Goal: Transaction & Acquisition: Purchase product/service

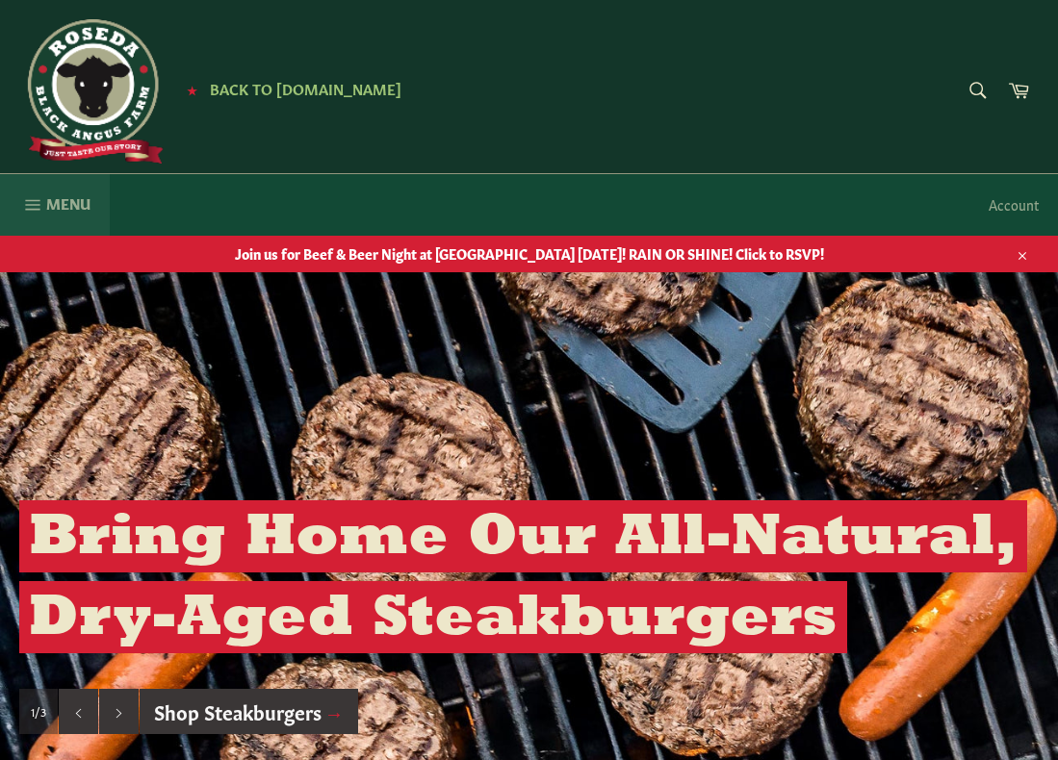
click at [43, 206] on button "Menu Site navigation" at bounding box center [55, 205] width 110 height 62
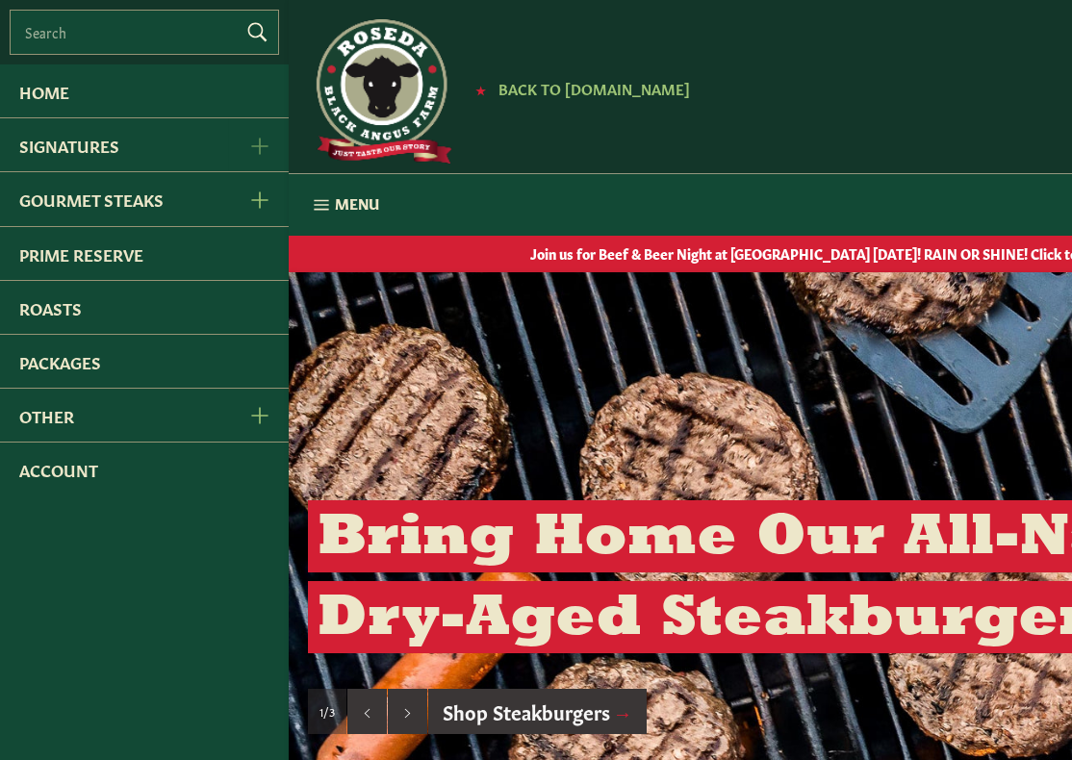
click at [276, 141] on button "Signatures Menu" at bounding box center [258, 144] width 61 height 53
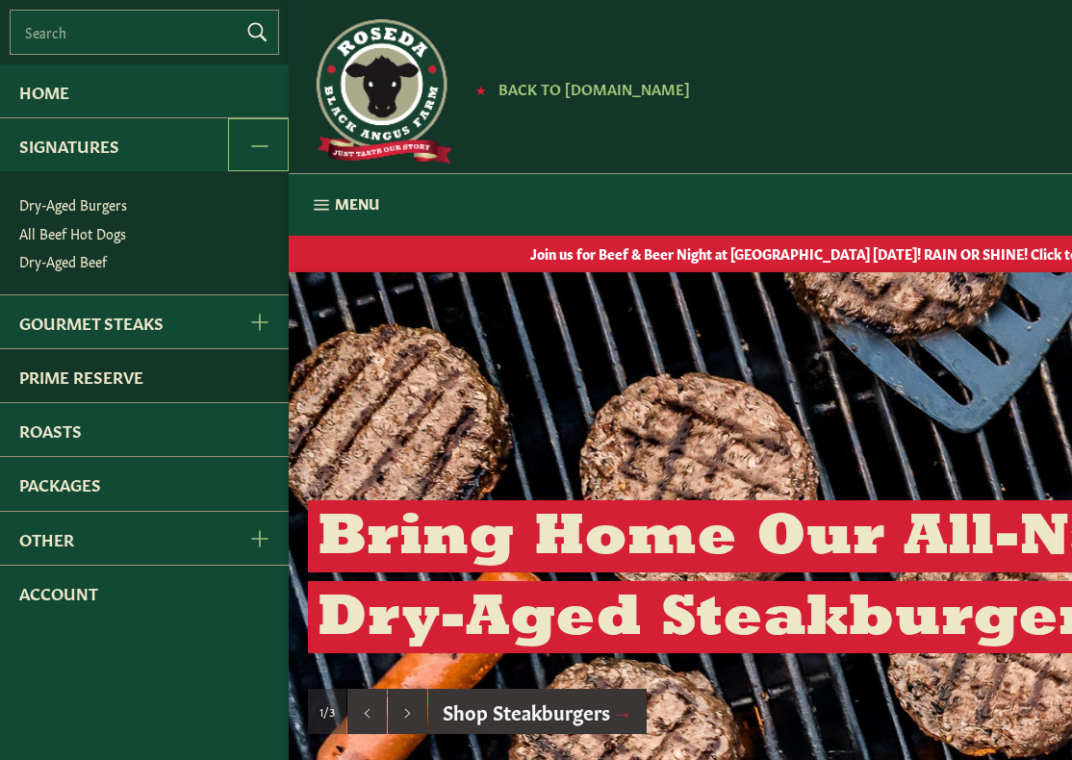
click at [95, 374] on link "Prime Reserve" at bounding box center [144, 375] width 289 height 53
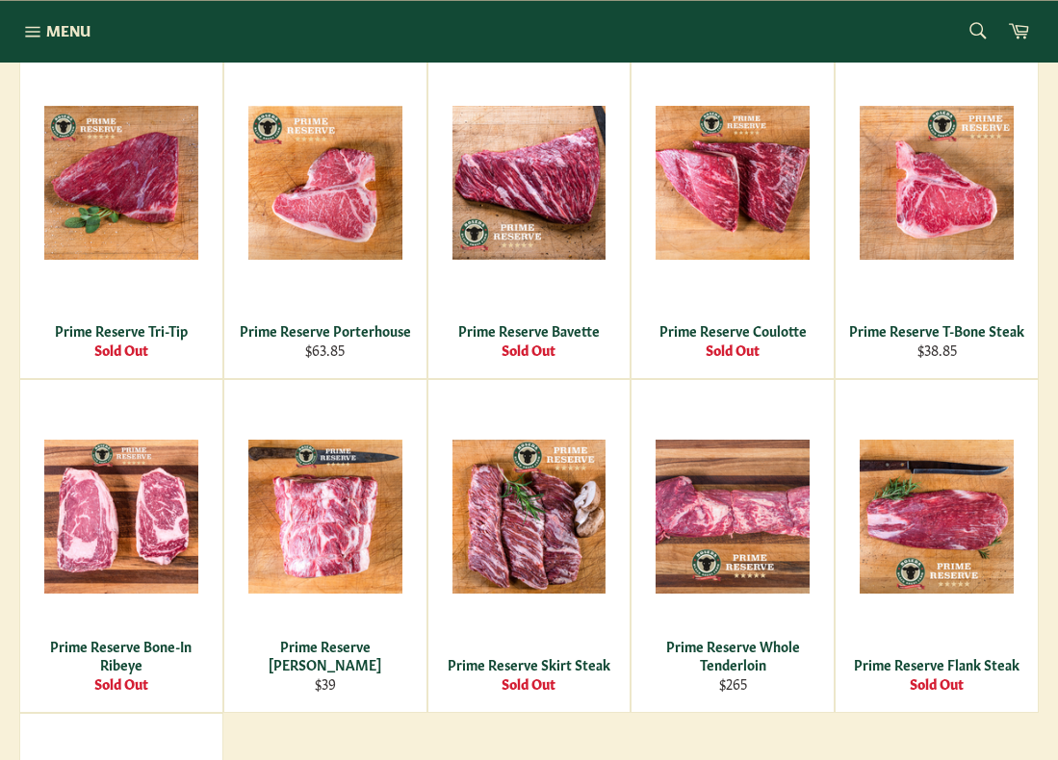
scroll to position [866, 0]
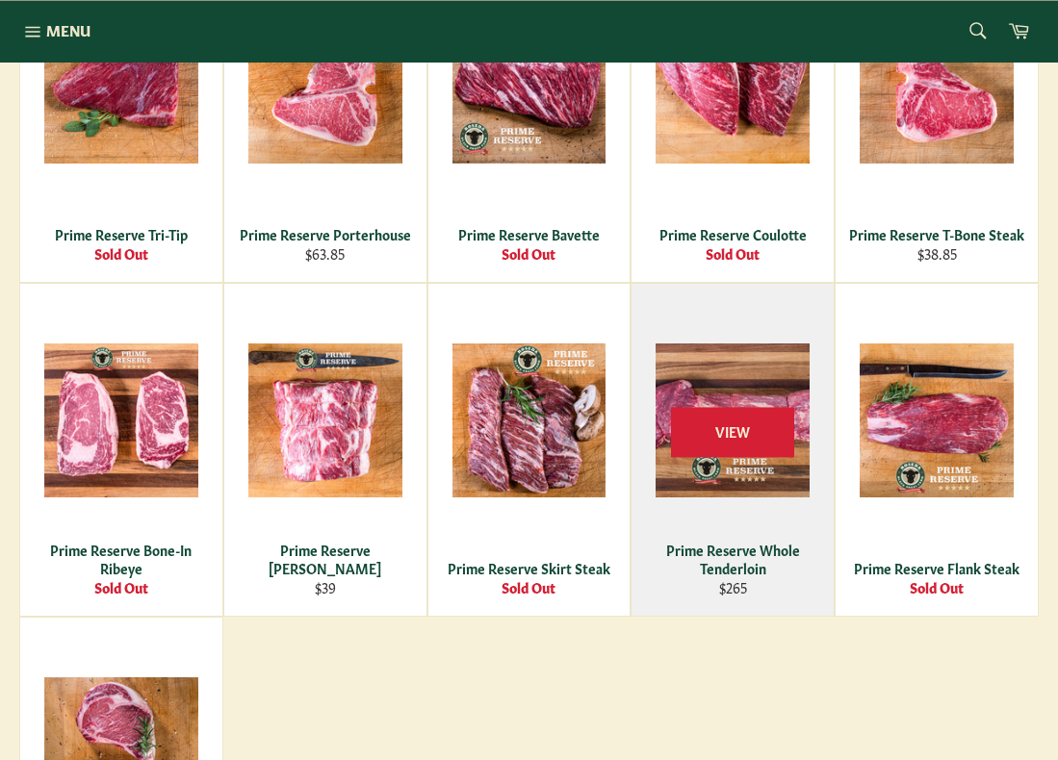
click at [757, 351] on div "View" at bounding box center [732, 450] width 202 height 332
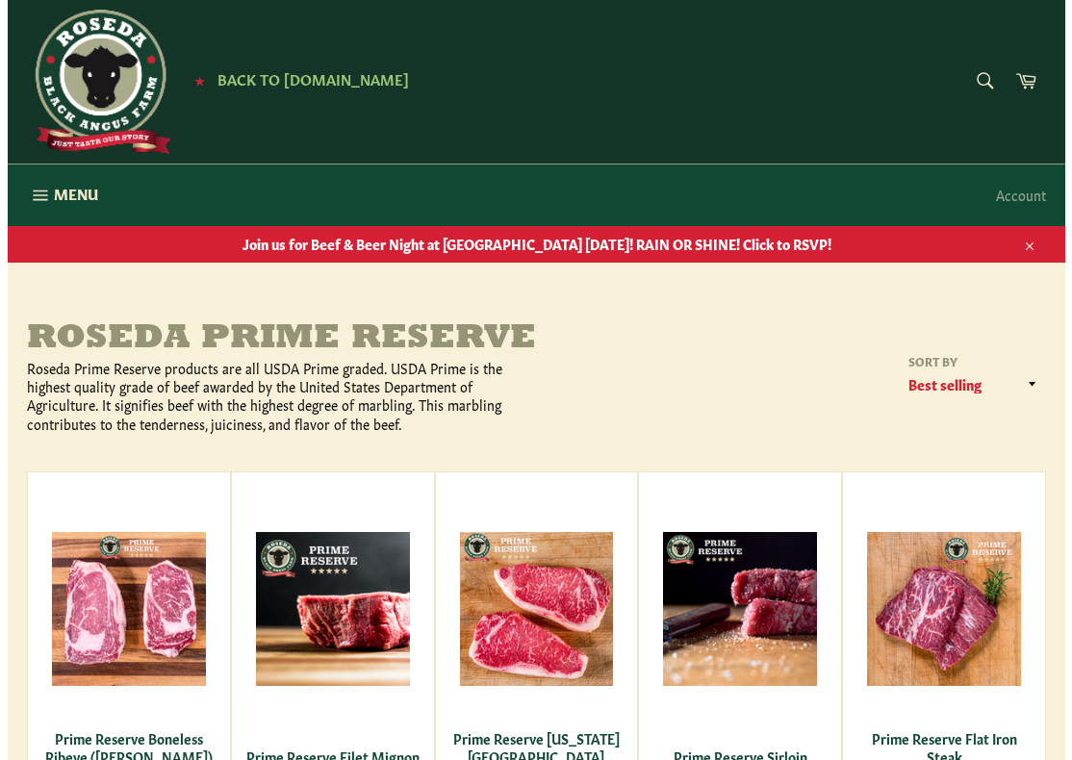
scroll to position [0, 0]
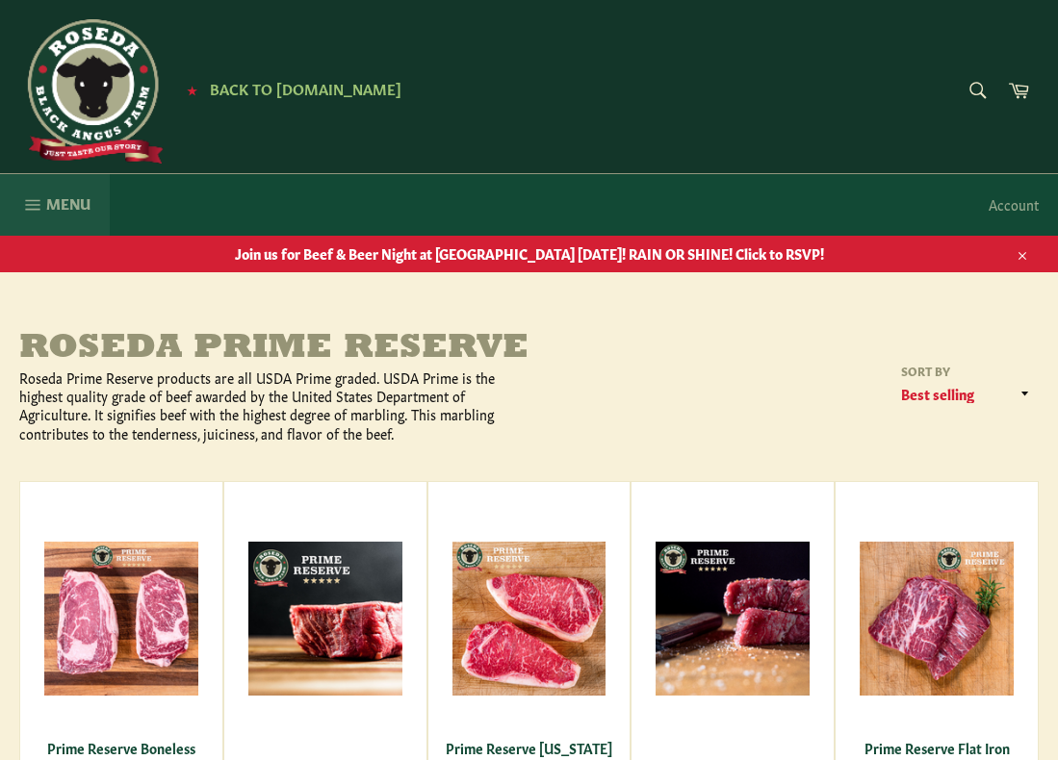
click at [53, 205] on span "Menu" at bounding box center [68, 203] width 44 height 20
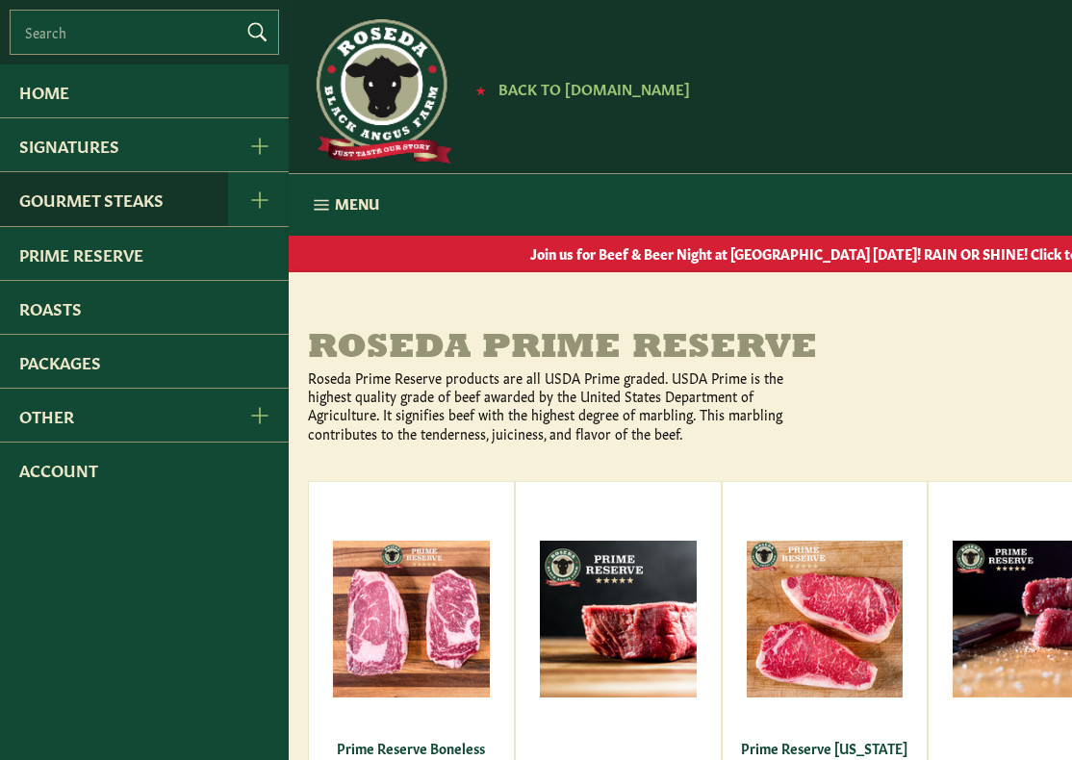
click at [150, 205] on link "Gourmet Steaks" at bounding box center [114, 198] width 228 height 53
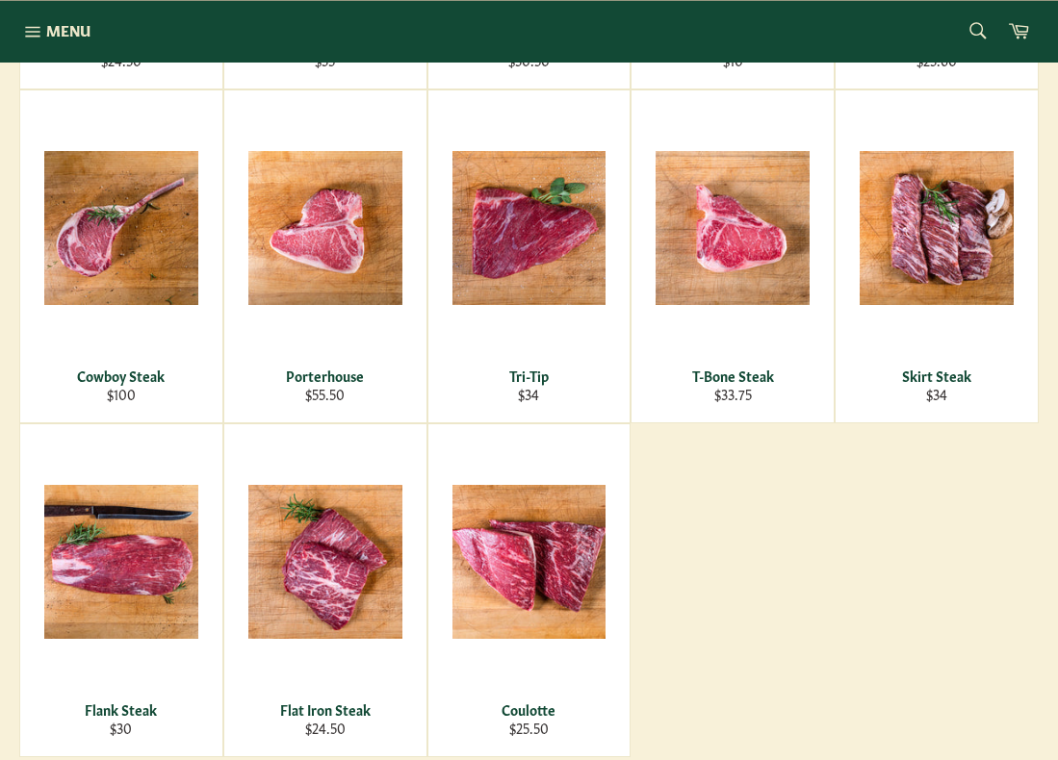
scroll to position [674, 0]
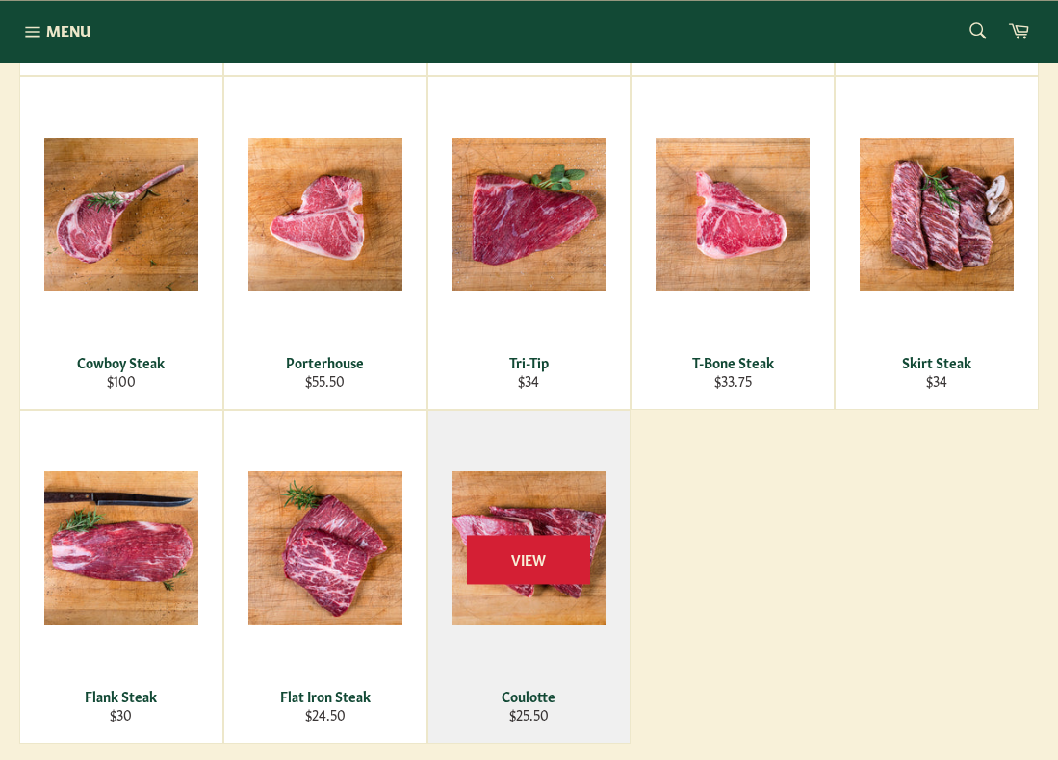
click at [518, 615] on div "View" at bounding box center [529, 577] width 202 height 332
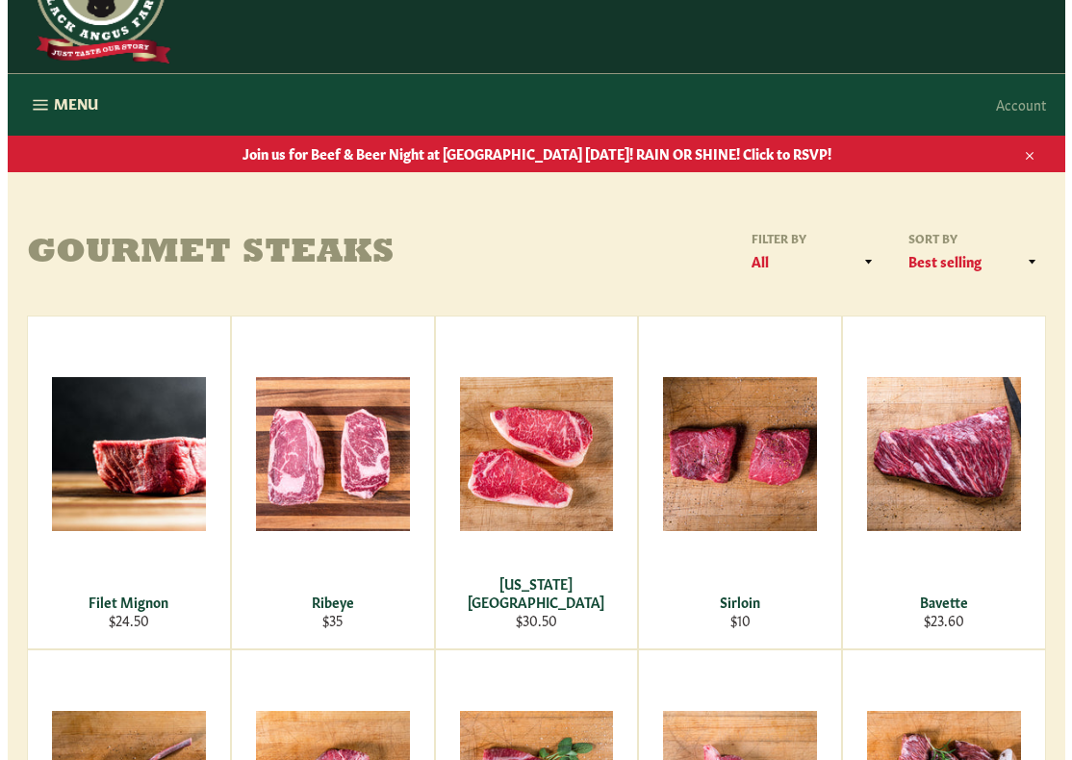
scroll to position [96, 0]
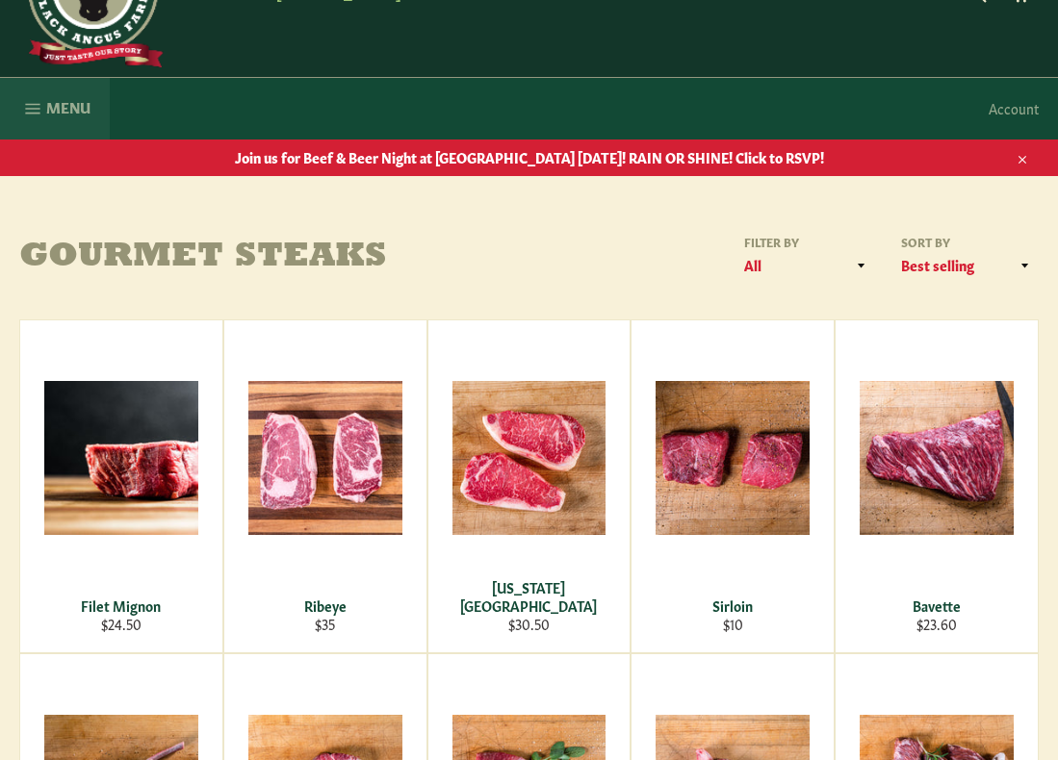
click at [29, 104] on icon "button" at bounding box center [32, 108] width 14 height 11
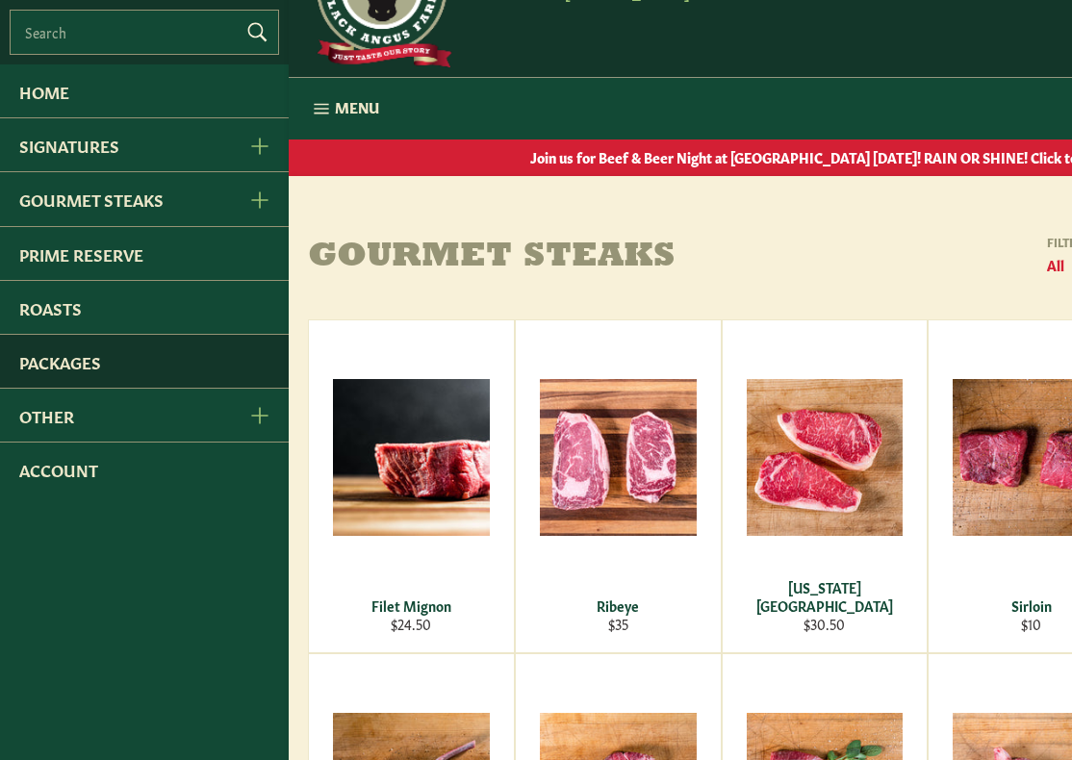
click at [71, 357] on link "Packages" at bounding box center [144, 361] width 289 height 53
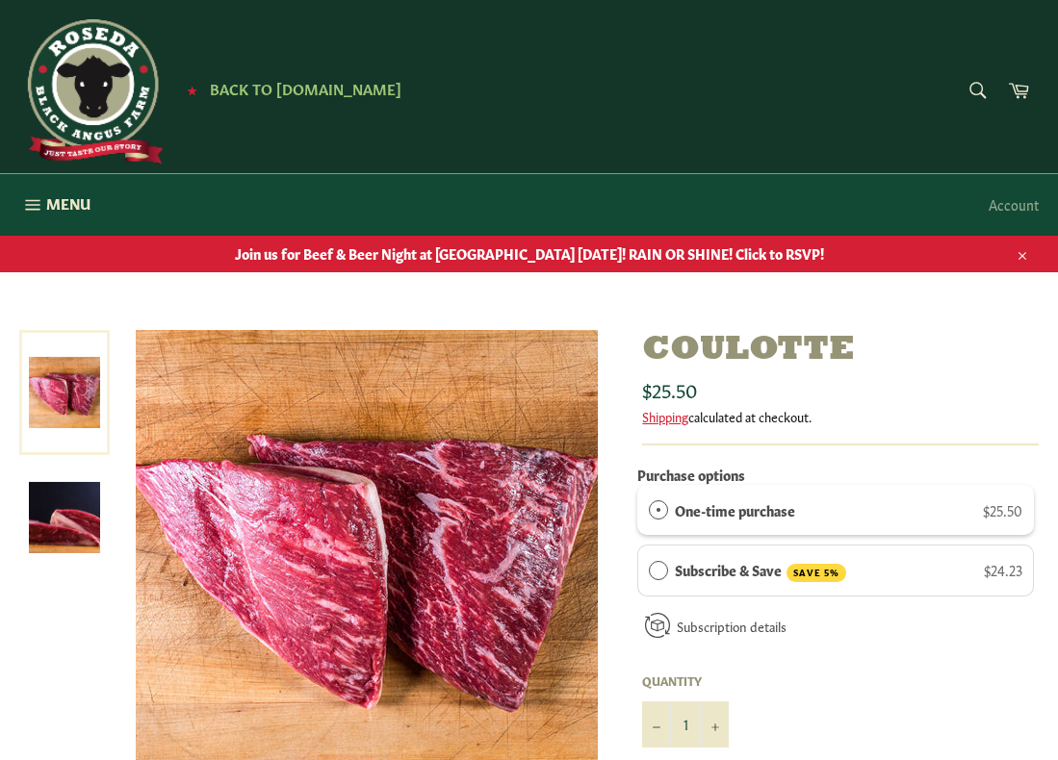
click at [77, 536] on img at bounding box center [64, 517] width 71 height 71
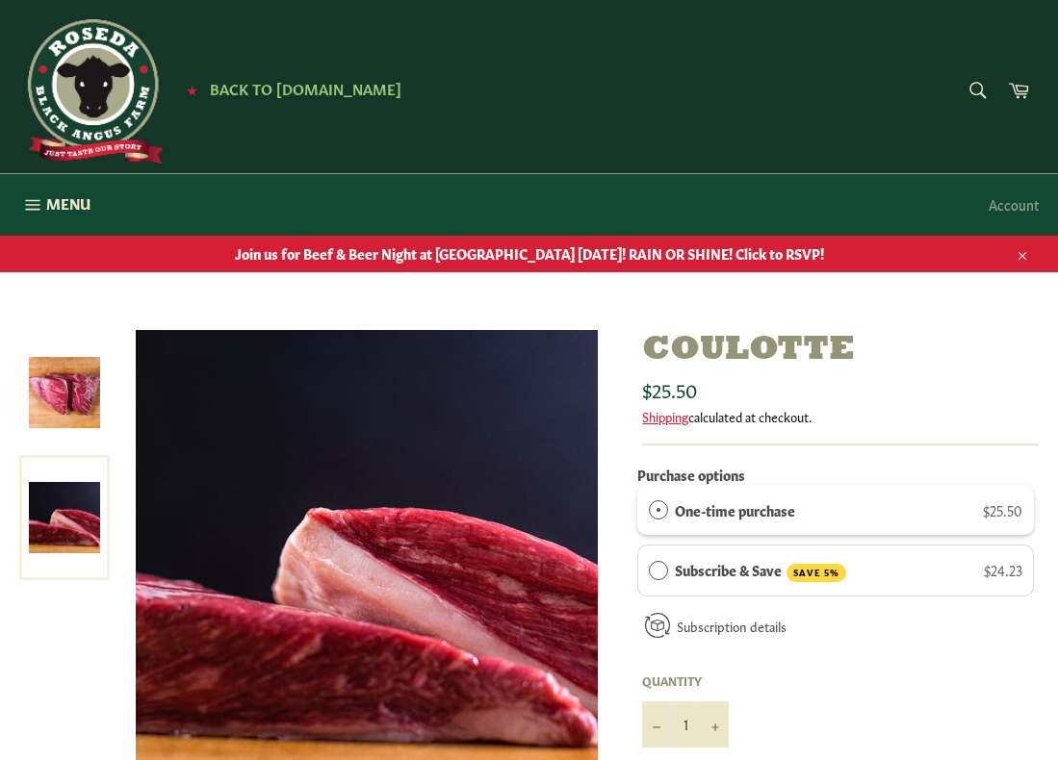
click at [70, 411] on img at bounding box center [64, 392] width 71 height 71
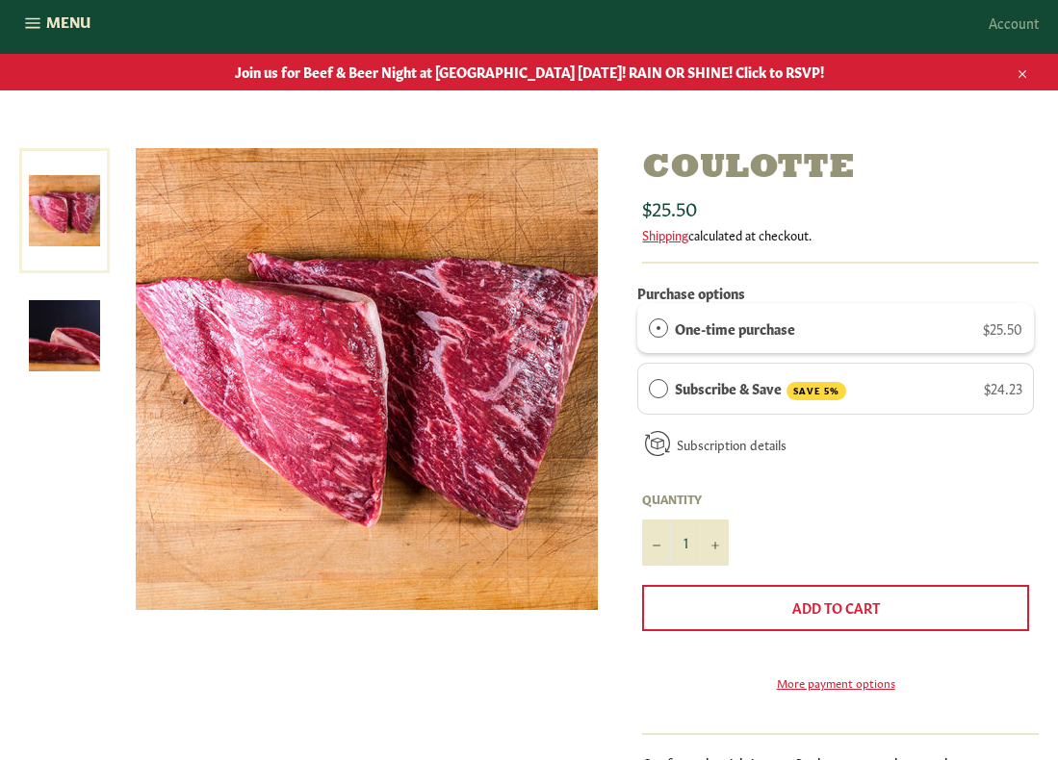
scroll to position [193, 0]
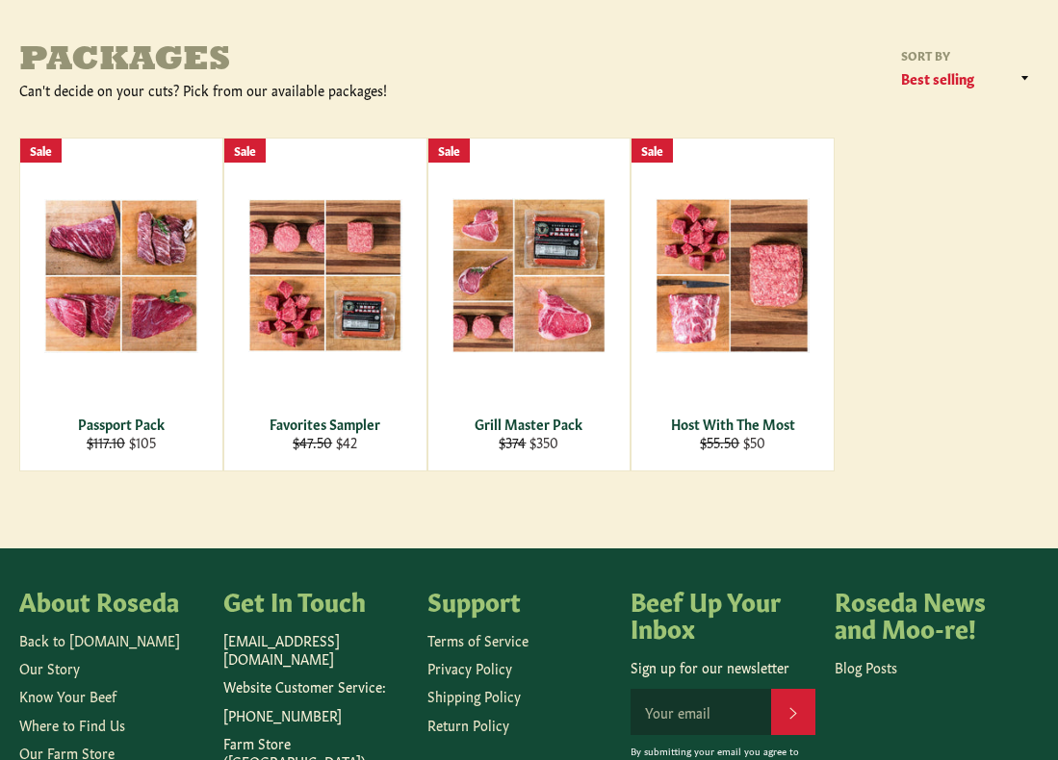
scroll to position [289, 0]
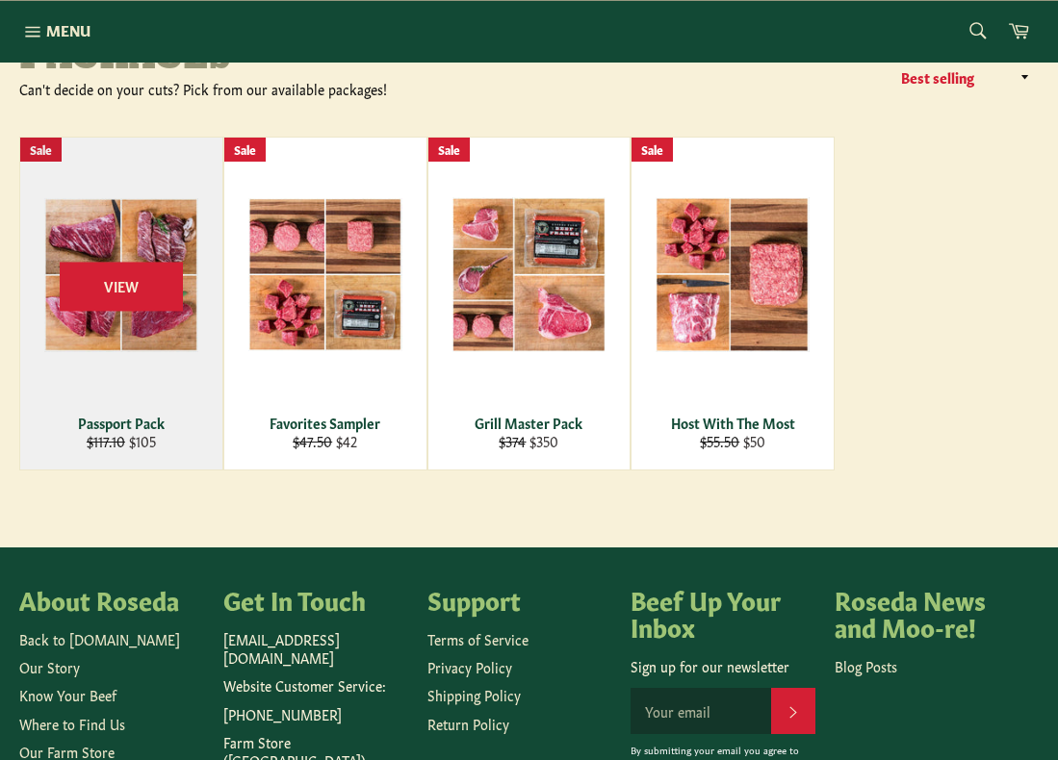
click at [89, 414] on div "Passport Pack" at bounding box center [122, 423] width 178 height 18
